Goal: Task Accomplishment & Management: Manage account settings

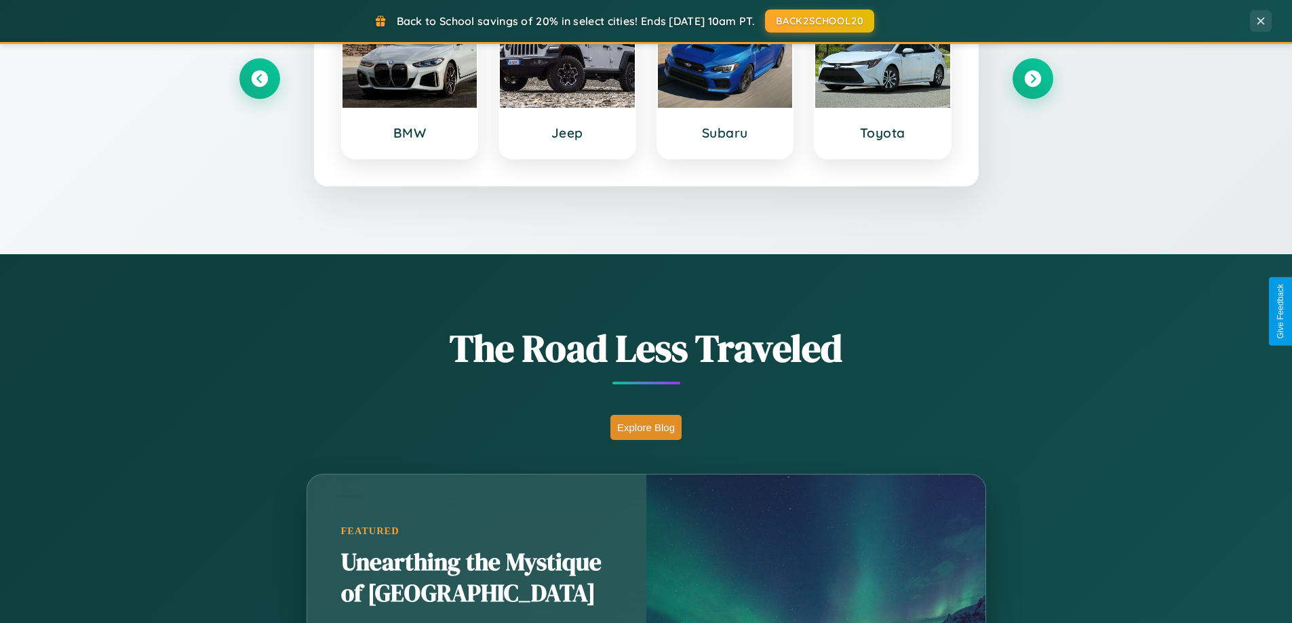
scroll to position [933, 0]
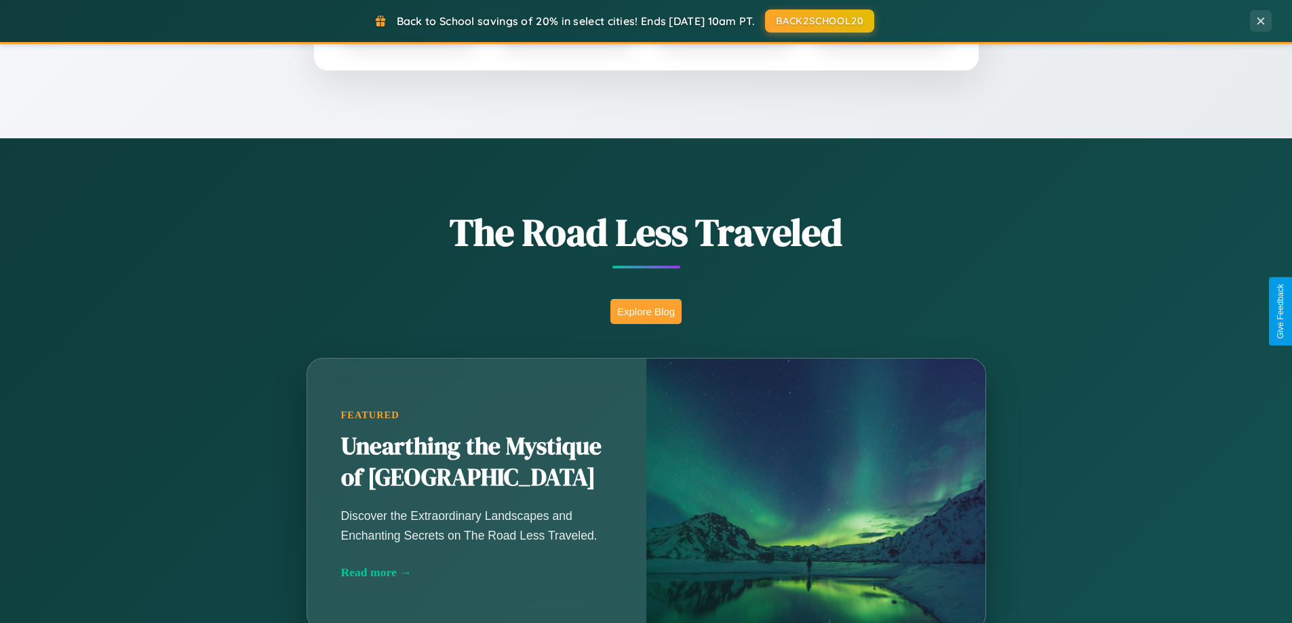
click at [646, 311] on button "Explore Blog" at bounding box center [645, 311] width 71 height 25
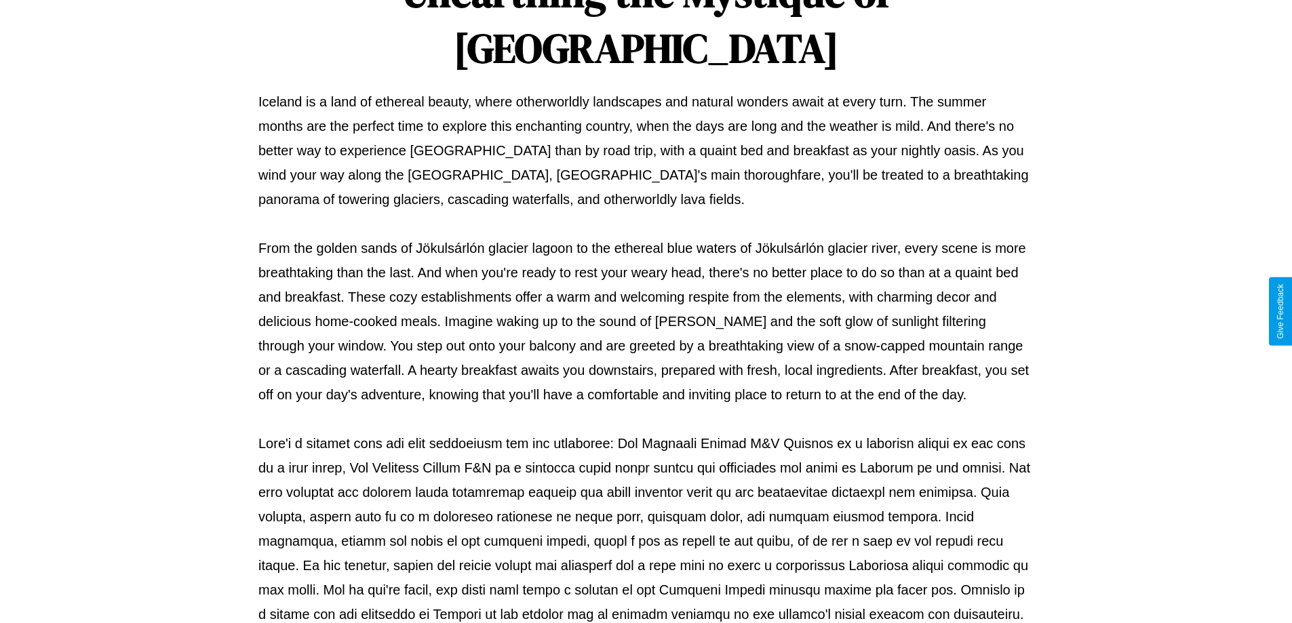
scroll to position [439, 0]
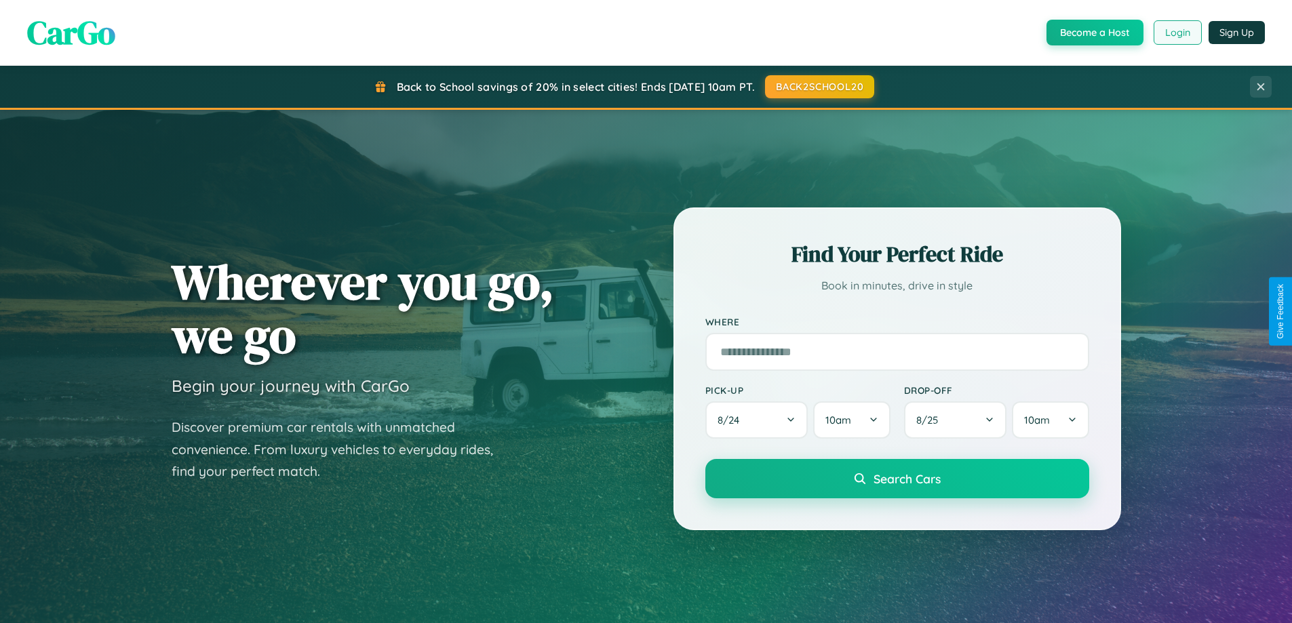
click at [1177, 33] on button "Login" at bounding box center [1178, 32] width 48 height 24
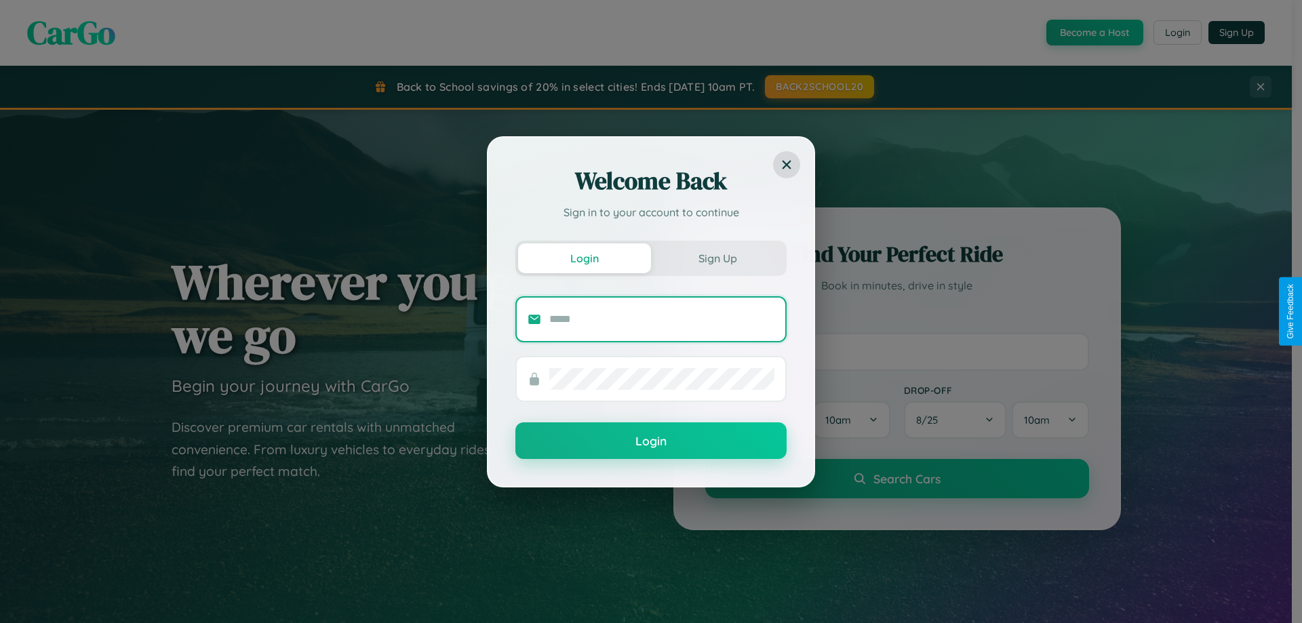
click at [662, 319] on input "text" at bounding box center [661, 320] width 225 height 22
type input "**********"
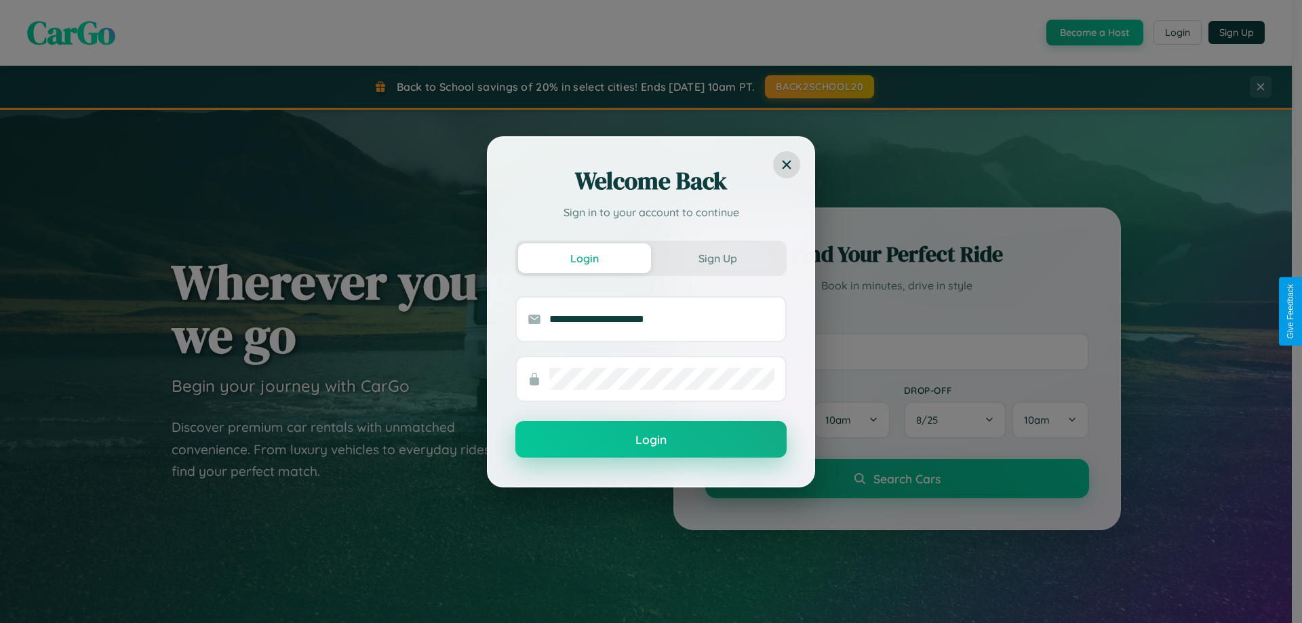
click at [651, 440] on button "Login" at bounding box center [650, 439] width 271 height 37
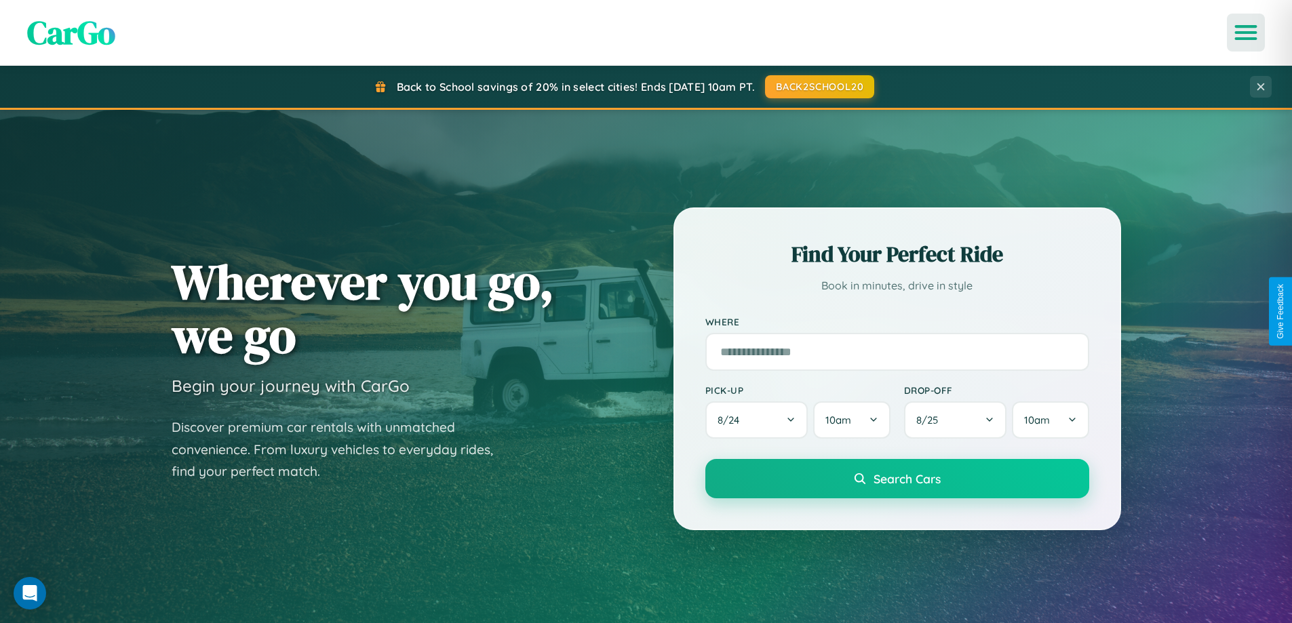
click at [1246, 33] on icon "Open menu" at bounding box center [1246, 32] width 20 height 12
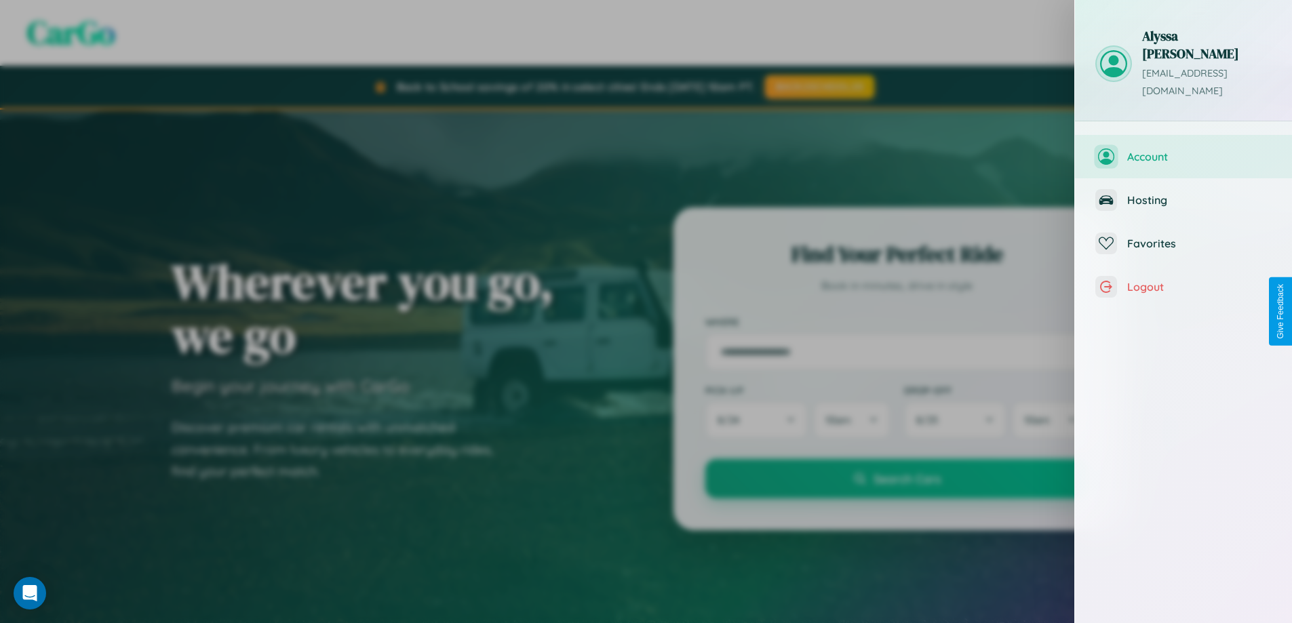
click at [1183, 150] on span "Account" at bounding box center [1199, 157] width 144 height 14
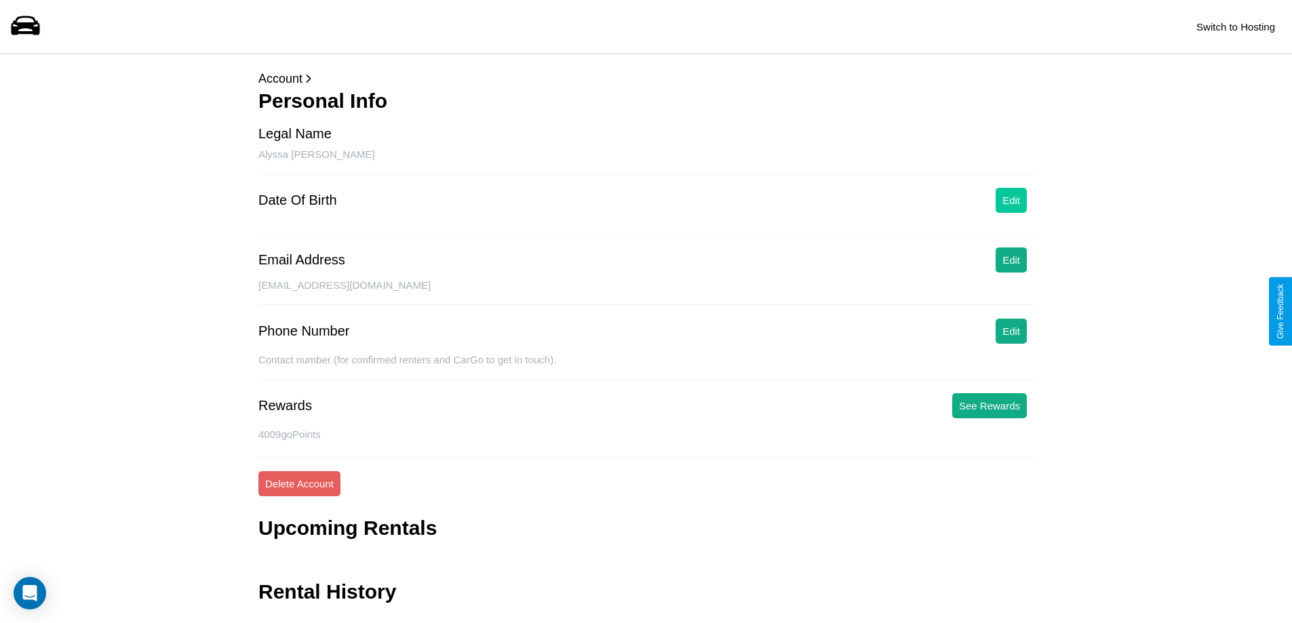
scroll to position [33, 0]
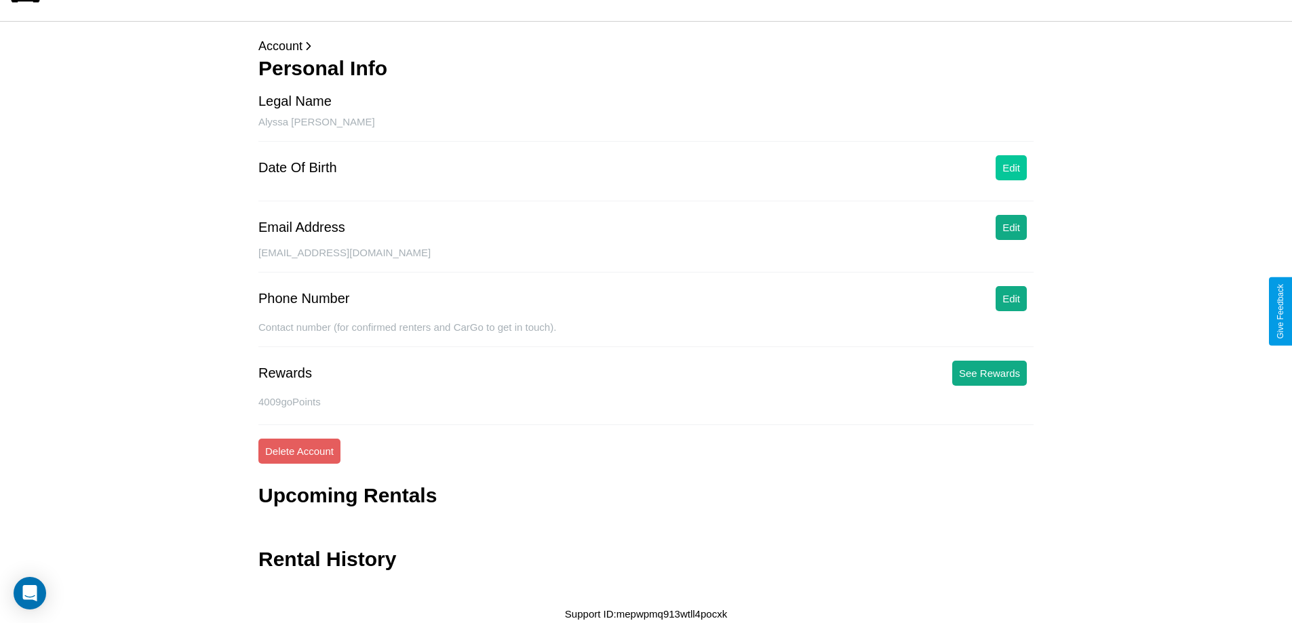
click at [1011, 168] on button "Edit" at bounding box center [1011, 167] width 31 height 25
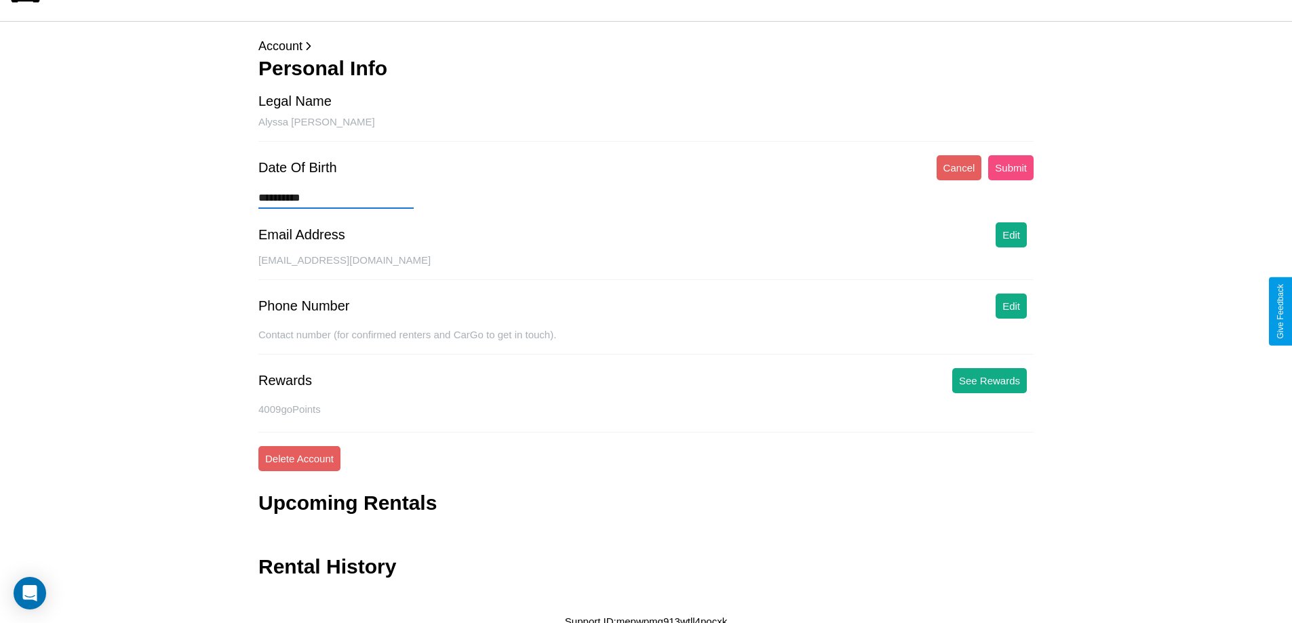
type input "**********"
click at [1010, 168] on button "Submit" at bounding box center [1010, 167] width 45 height 25
